Goal: Find contact information: Find contact information

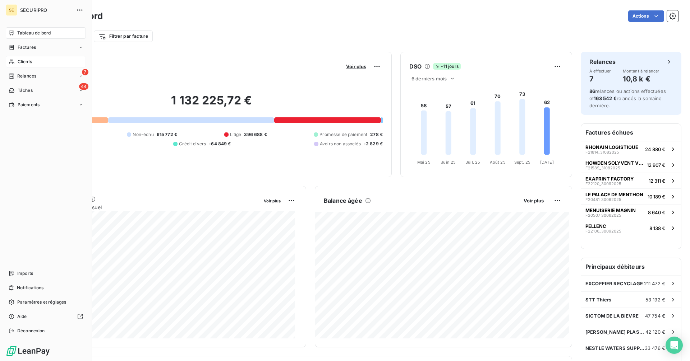
click at [15, 63] on div "Clients" at bounding box center [46, 61] width 80 height 11
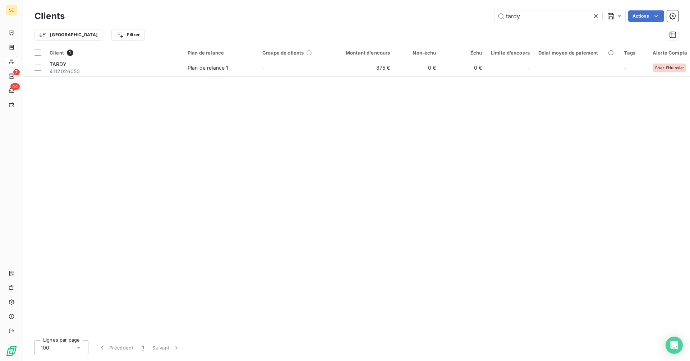
drag, startPoint x: 526, startPoint y: 20, endPoint x: 458, endPoint y: 11, distance: 68.8
click at [460, 15] on div "tardy Actions" at bounding box center [375, 15] width 605 height 11
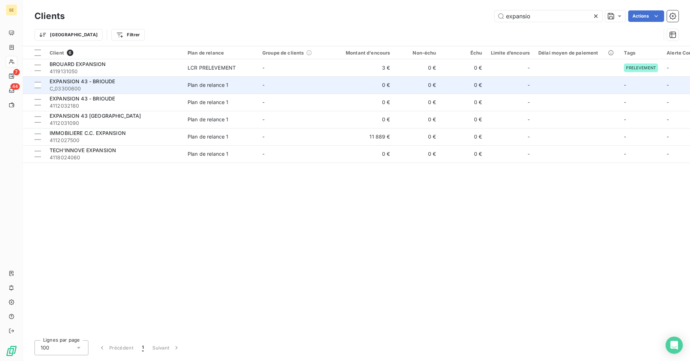
type input "expansio"
click at [108, 84] on div "EXPANSION 43 - BRIOUDE" at bounding box center [114, 81] width 129 height 7
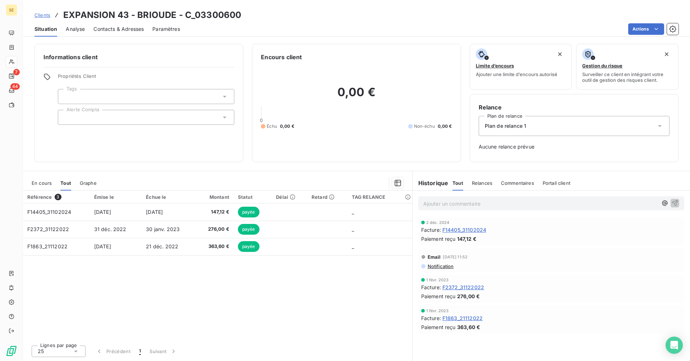
click at [460, 230] on span "F14405_31102024" at bounding box center [464, 230] width 44 height 8
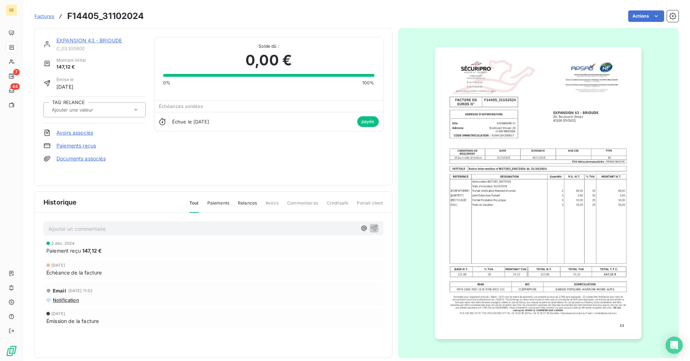
click at [101, 42] on link "EXPANSION 43 - BRIOUDE" at bounding box center [88, 40] width 65 height 6
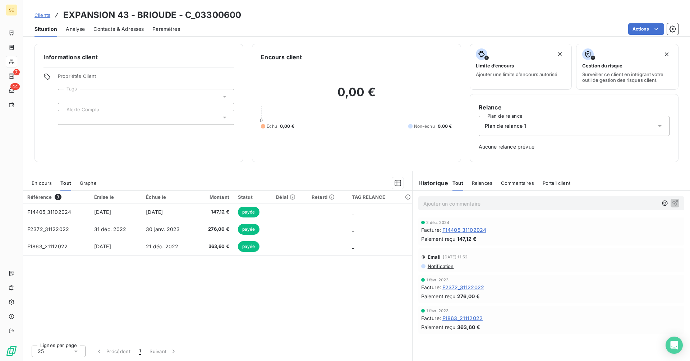
click at [135, 26] on span "Contacts & Adresses" at bounding box center [118, 29] width 50 height 7
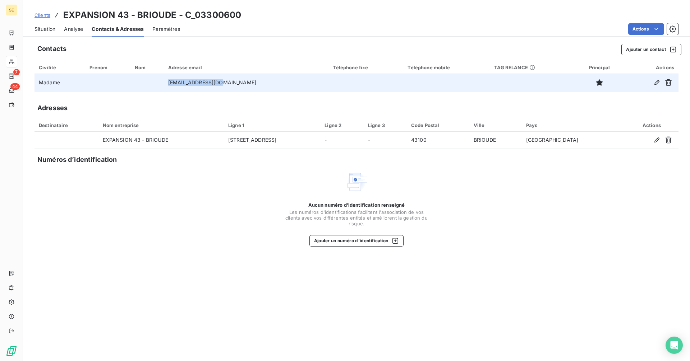
drag, startPoint x: 243, startPoint y: 82, endPoint x: 171, endPoint y: 79, distance: 71.9
click at [171, 79] on tr "Madame [EMAIL_ADDRESS][DOMAIN_NAME]" at bounding box center [356, 82] width 644 height 17
copy tr "[EMAIL_ADDRESS][DOMAIN_NAME]"
